Goal: Navigation & Orientation: Find specific page/section

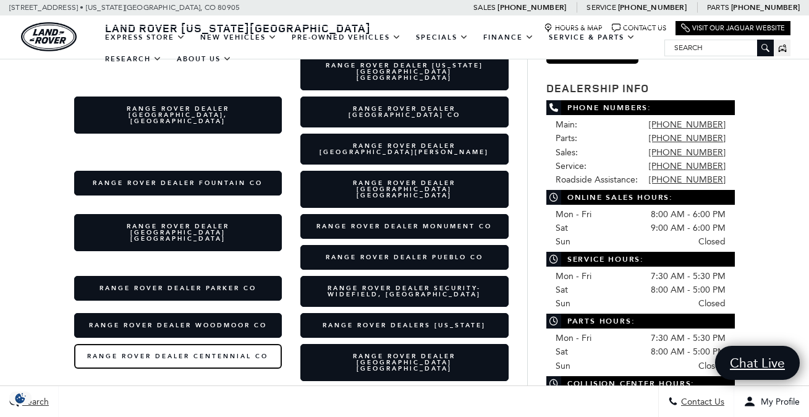
click at [159, 344] on link "Range Rover Dealer Centennial CO" at bounding box center [178, 356] width 208 height 25
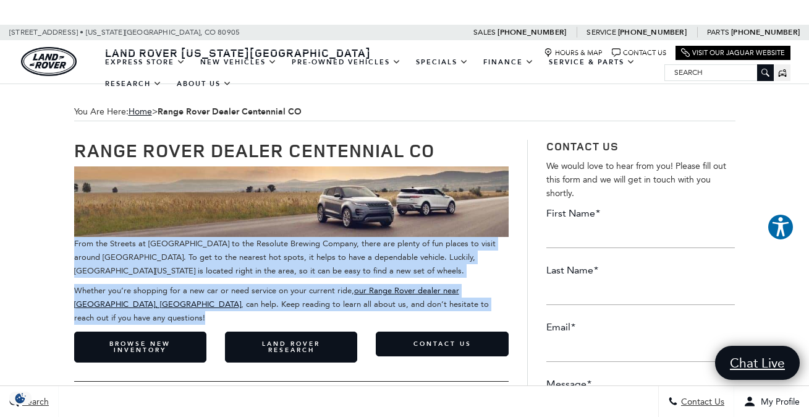
drag, startPoint x: 470, startPoint y: 305, endPoint x: 57, endPoint y: 247, distance: 417.5
copy div "From the Streets at SouthGlenn to the Resolute Brewing Company, there are plent…"
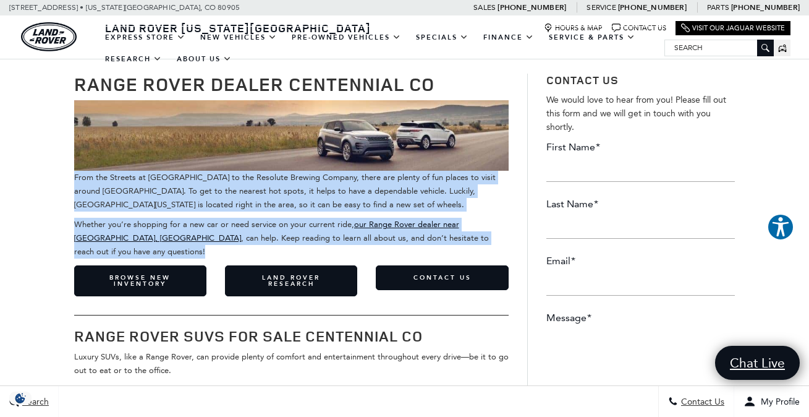
scroll to position [158, 0]
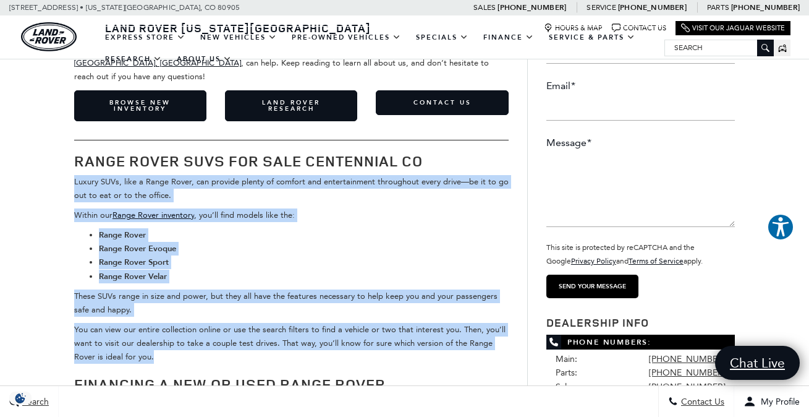
drag, startPoint x: 135, startPoint y: 344, endPoint x: 66, endPoint y: 172, distance: 184.7
copy div "Luxury SUVs, like a Range Rover, can provide plenty of comfort and entertainmen…"
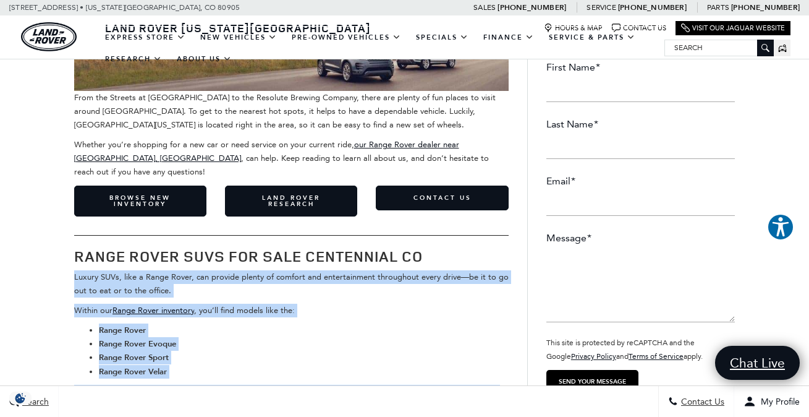
scroll to position [149, 0]
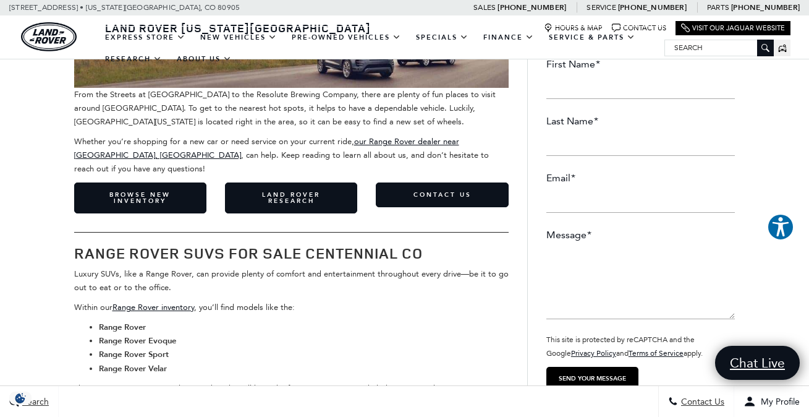
click at [218, 245] on h2 "Range Rover SUVs for Sale Centennial CO" at bounding box center [291, 253] width 434 height 16
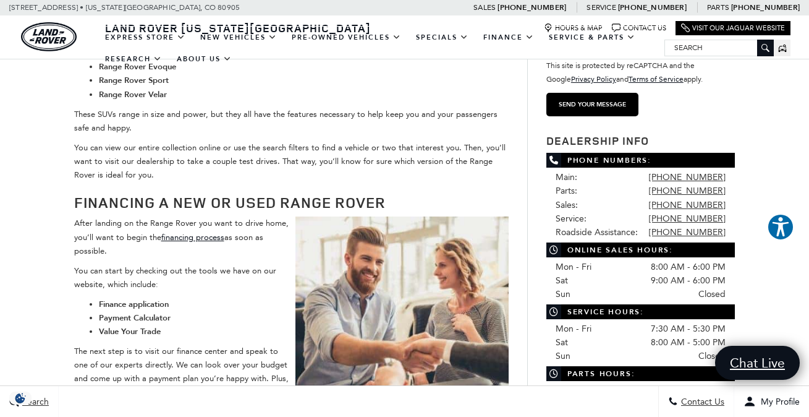
scroll to position [446, 0]
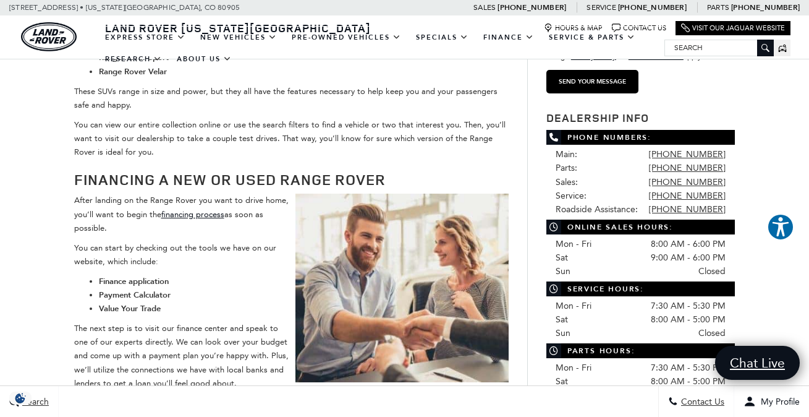
click at [227, 302] on li "Value Your Trade" at bounding box center [304, 309] width 410 height 14
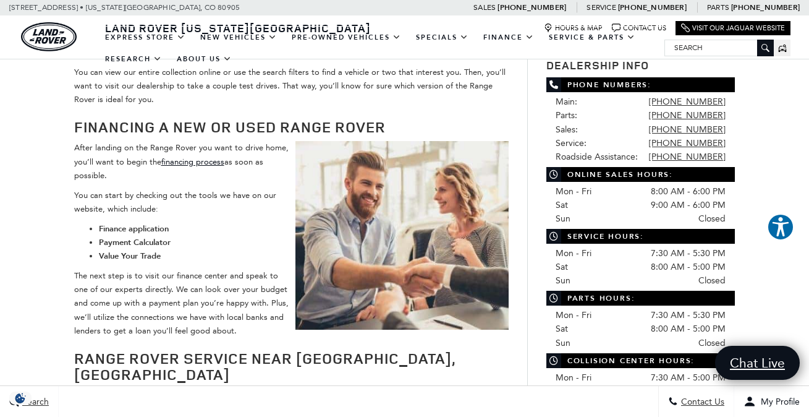
scroll to position [503, 0]
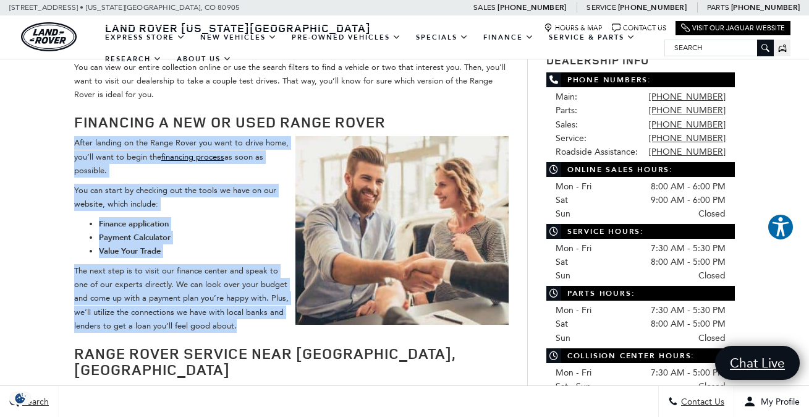
drag, startPoint x: 240, startPoint y: 319, endPoint x: 55, endPoint y: 126, distance: 267.5
copy div "After landing on the Range Rover you want to drive home, you’ll want to begin t…"
click at [134, 139] on p "After landing on the Range Rover you want to drive home, you’ll want to begin t…" at bounding box center [291, 156] width 434 height 41
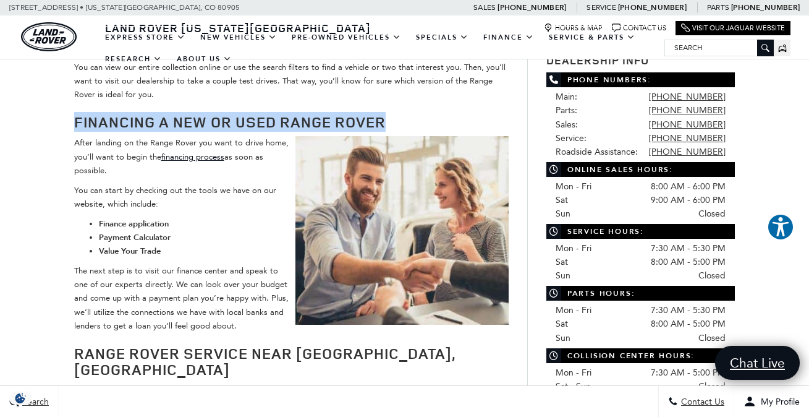
drag, startPoint x: 407, startPoint y: 109, endPoint x: 49, endPoint y: 109, distance: 358.5
copy h2 "Financing a New or Used Range Rover"
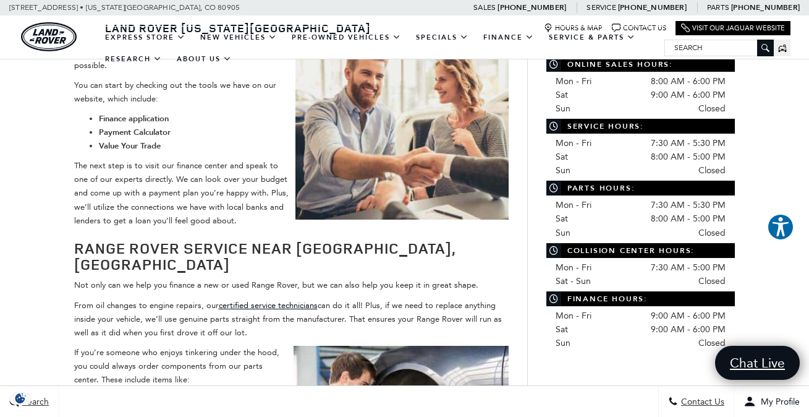
scroll to position [721, 0]
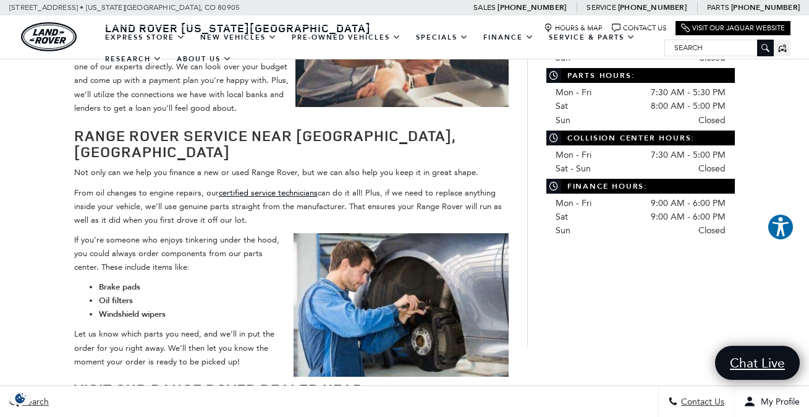
click at [242, 233] on p "If you’re someone who enjoys tinkering under the hood, you could always order c…" at bounding box center [291, 253] width 434 height 41
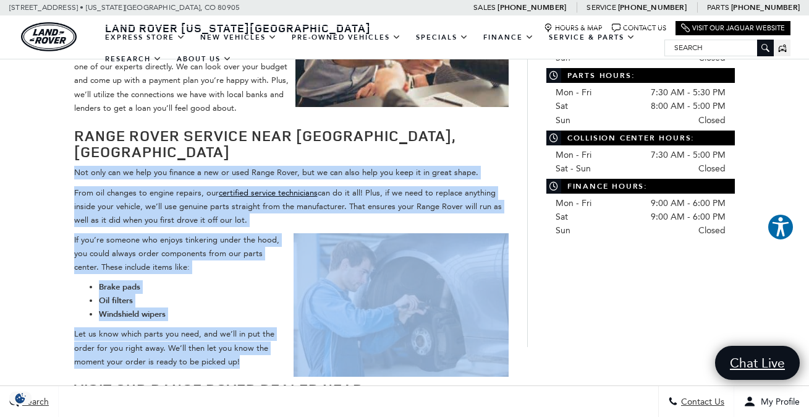
drag, startPoint x: 249, startPoint y: 336, endPoint x: 70, endPoint y: 150, distance: 257.9
click at [70, 150] on div "Range Rover Dealer Centennial CO From the Streets at SouthGlenn to the Resolute…" at bounding box center [291, 138] width 453 height 1477
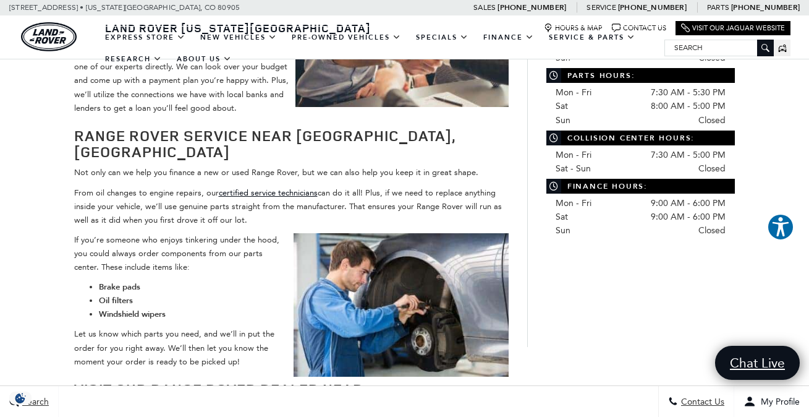
click at [82, 186] on p "From oil changes to engine repairs, our certified service technicians can do it…" at bounding box center [291, 206] width 434 height 41
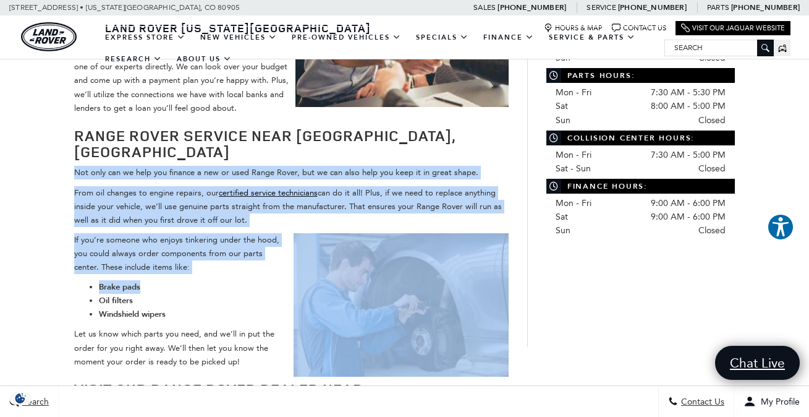
drag, startPoint x: 74, startPoint y: 145, endPoint x: 187, endPoint y: 255, distance: 158.2
click at [187, 255] on div "From the Streets at SouthGlenn to the Resolute Brewing Company, there are plent…" at bounding box center [291, 155] width 434 height 1419
click at [187, 280] on li "Brake pads" at bounding box center [304, 287] width 410 height 14
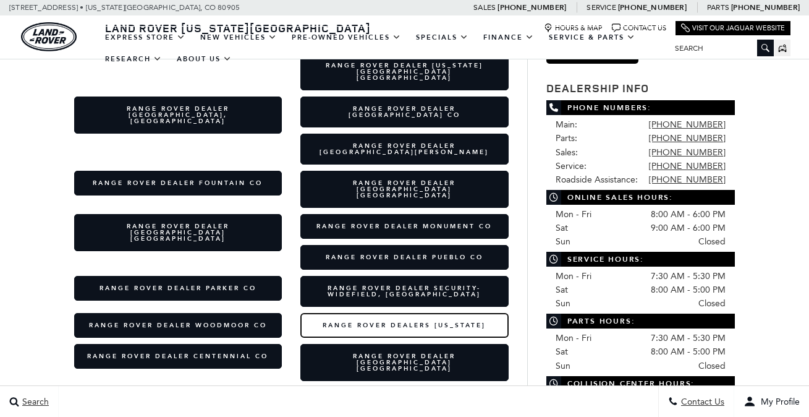
click at [420, 313] on link "Range Rover Dealers Colorado" at bounding box center [404, 325] width 208 height 25
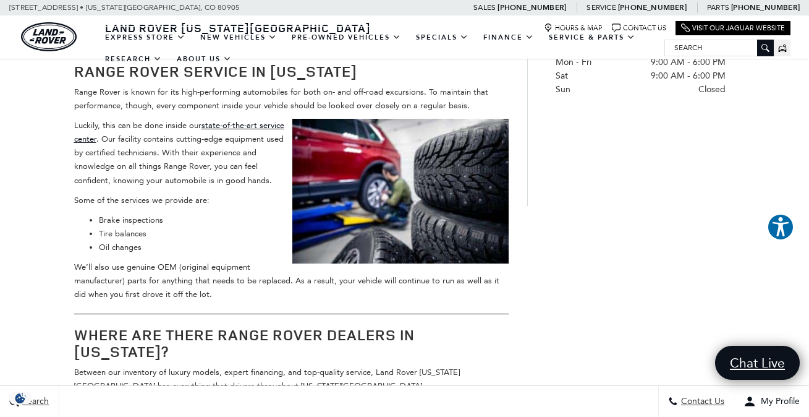
scroll to position [837, 0]
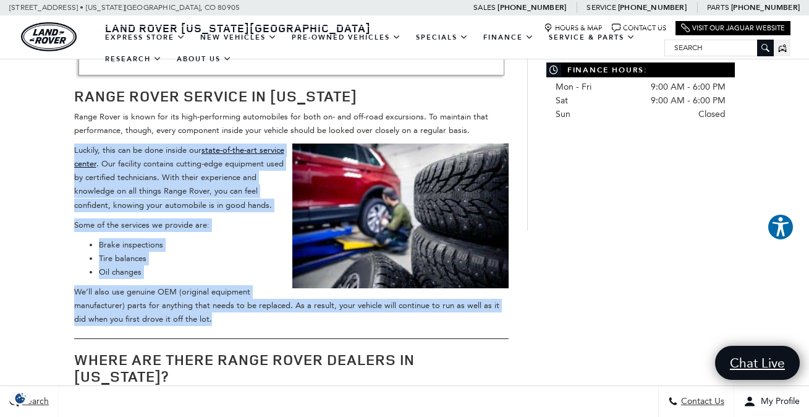
drag, startPoint x: 208, startPoint y: 303, endPoint x: 91, endPoint y: 129, distance: 209.7
click at [91, 129] on div "No matter where in [US_STATE] you live, be it [US_STATE][GEOGRAPHIC_DATA], [GEO…" at bounding box center [291, 89] width 434 height 1520
click at [91, 143] on p "Luckily, this can be done inside our state-of-the-art service center . Our faci…" at bounding box center [291, 177] width 434 height 68
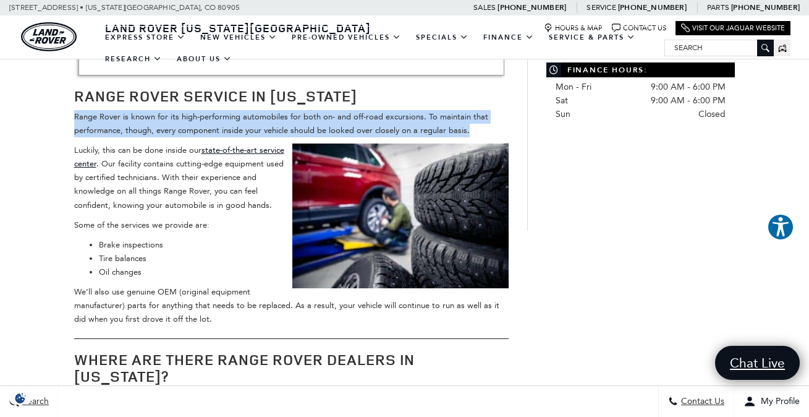
drag, startPoint x: 74, startPoint y: 101, endPoint x: 472, endPoint y: 112, distance: 398.8
click at [472, 112] on p "Range Rover is known for its high-performing automobiles for both on- and off-r…" at bounding box center [291, 123] width 434 height 27
copy p "Range Rover is known for its high-performing automobiles for both on- and off-r…"
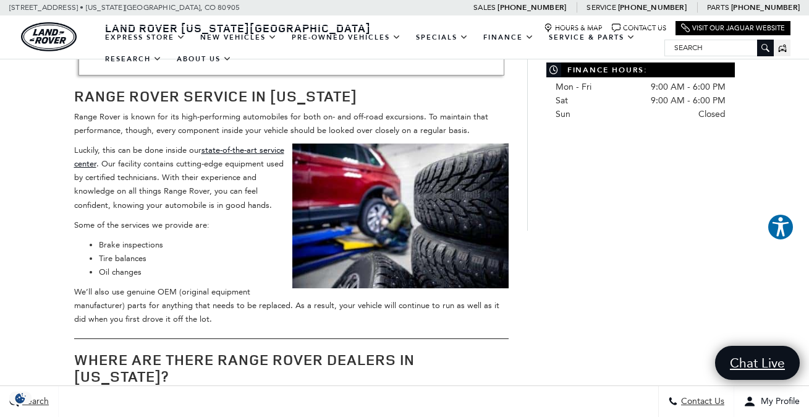
click at [122, 292] on p "We’ll also use genuine OEM (original equipment manufacturer) parts for anything…" at bounding box center [291, 305] width 434 height 41
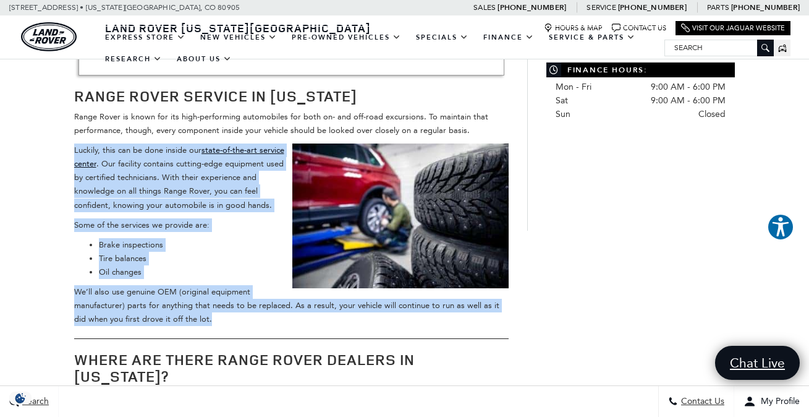
drag, startPoint x: 71, startPoint y: 132, endPoint x: 210, endPoint y: 311, distance: 226.0
click at [210, 311] on div "Range Rover Dealers Colorado No matter where in Colorado you live, be it Colora…" at bounding box center [291, 72] width 453 height 1577
copy div "Luckily, this can be done inside our state-of-the-art service center . Our faci…"
click at [116, 218] on p "Some of the services we provide are:" at bounding box center [291, 225] width 434 height 14
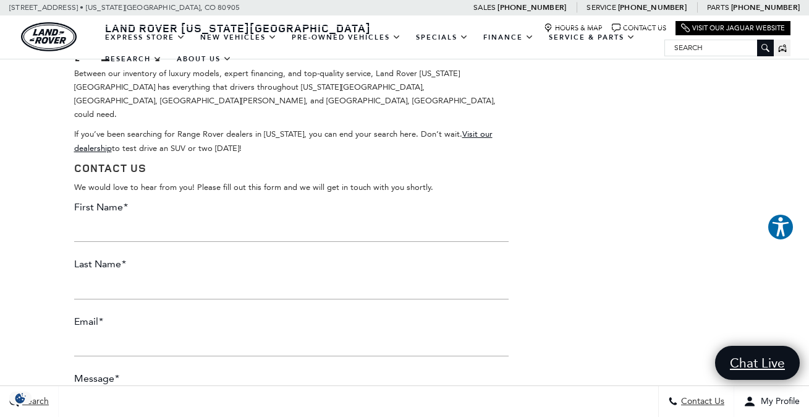
scroll to position [957, 0]
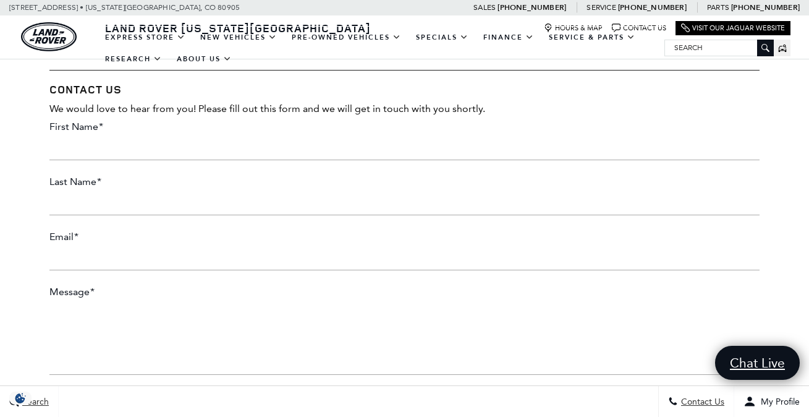
scroll to position [2842, 0]
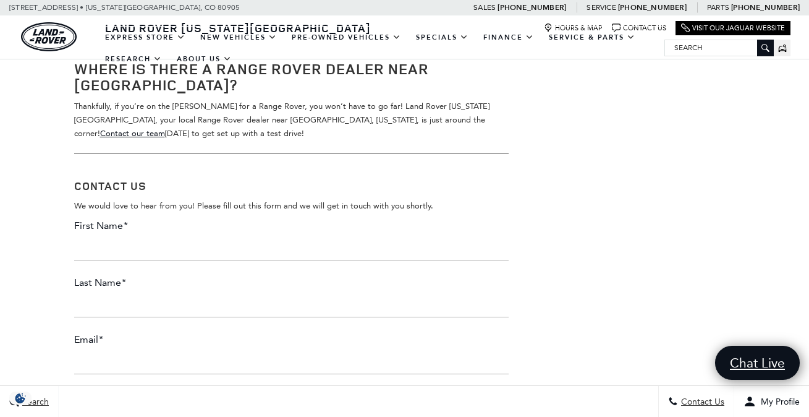
scroll to position [1203, 0]
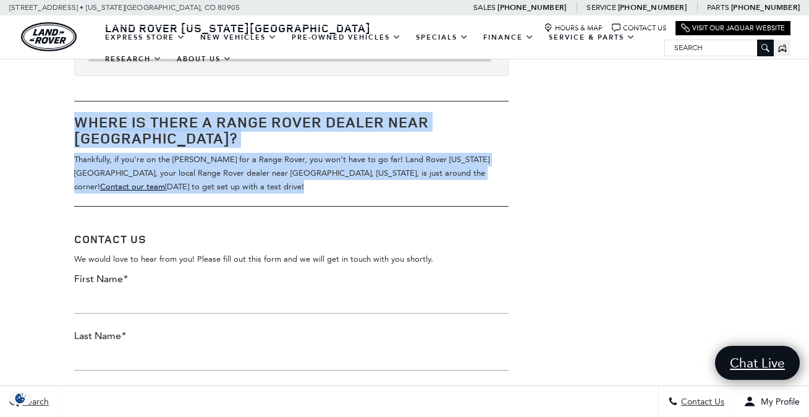
drag, startPoint x: 106, startPoint y: 189, endPoint x: 69, endPoint y: 115, distance: 82.4
copy div "Where is There a Range Rover Dealer near [GEOGRAPHIC_DATA]? Thankfully, if you’…"
